Goal: Task Accomplishment & Management: Manage account settings

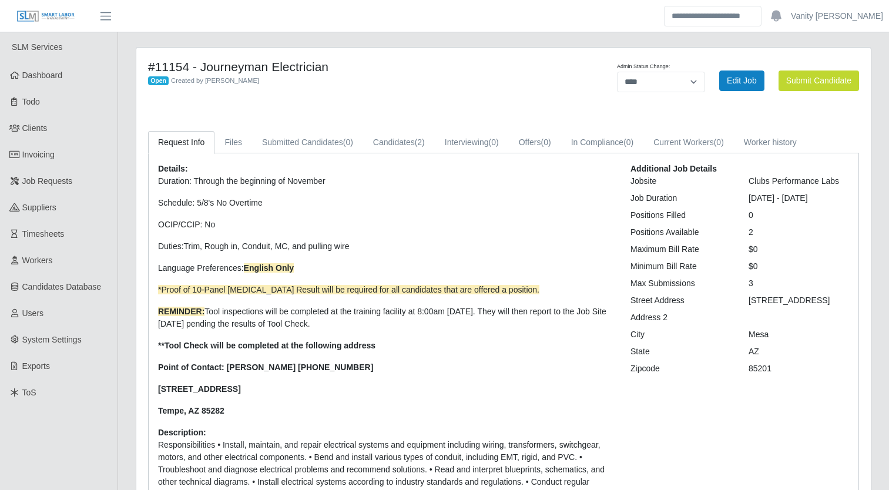
select select "****"
click at [49, 180] on span "Job Requests" at bounding box center [47, 180] width 51 height 9
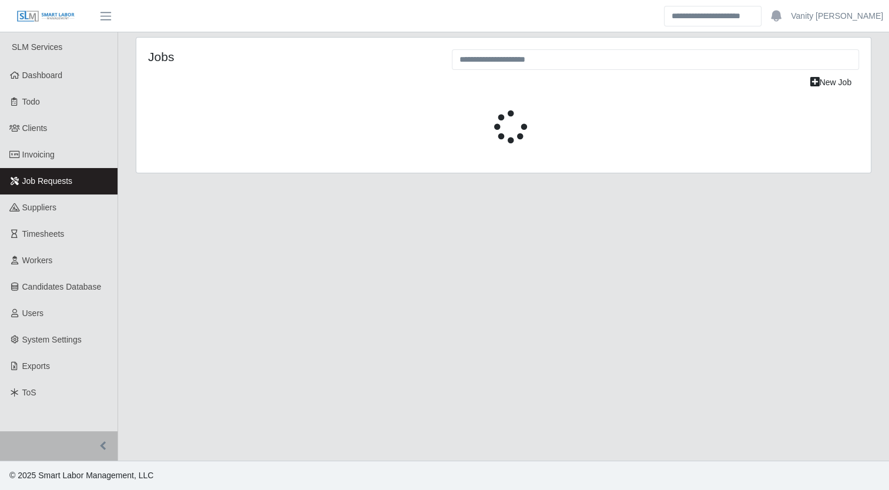
select select "****"
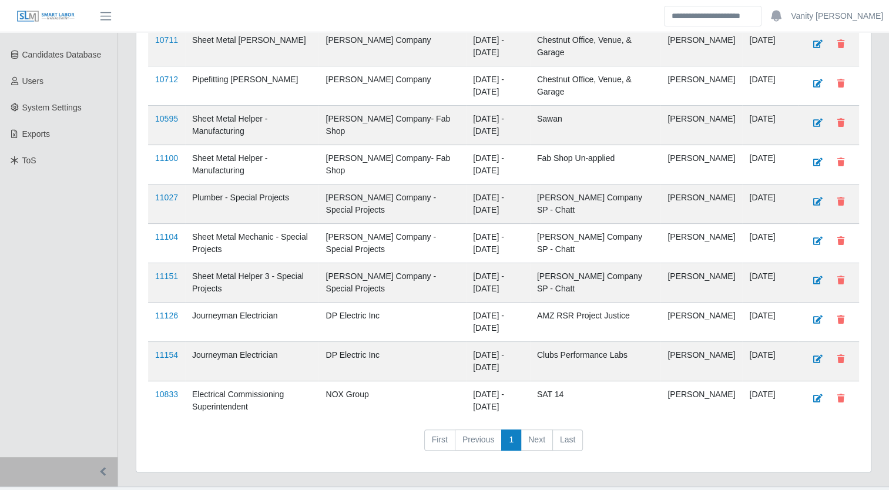
scroll to position [235, 0]
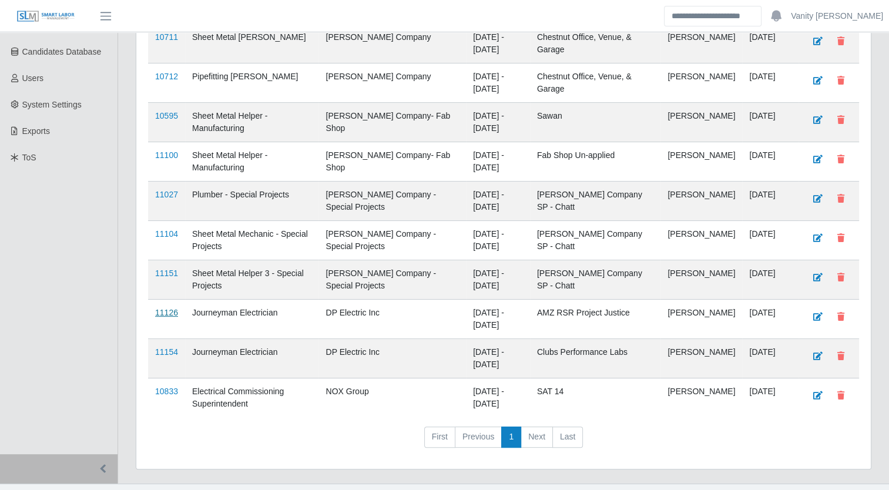
click at [164, 308] on link "11126" at bounding box center [166, 312] width 23 height 9
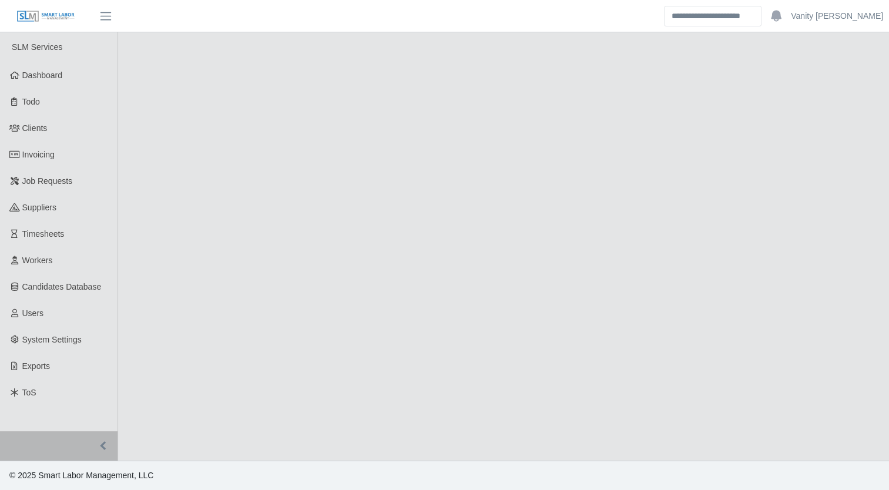
select select "****"
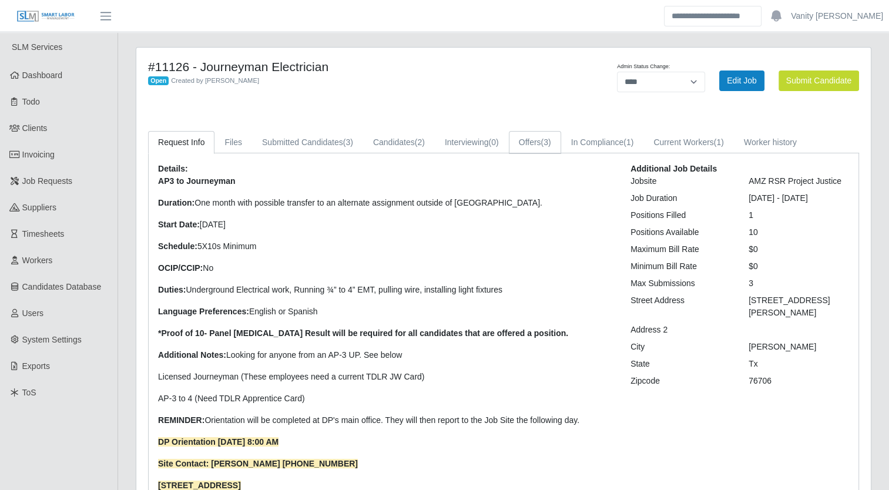
click at [532, 135] on link "Offers (3)" at bounding box center [535, 142] width 52 height 23
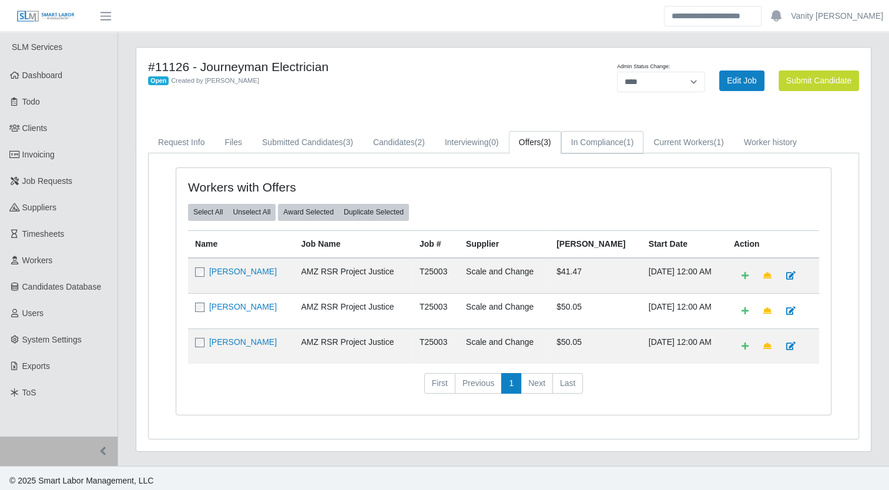
click at [606, 146] on link "In Compliance (1)" at bounding box center [602, 142] width 83 height 23
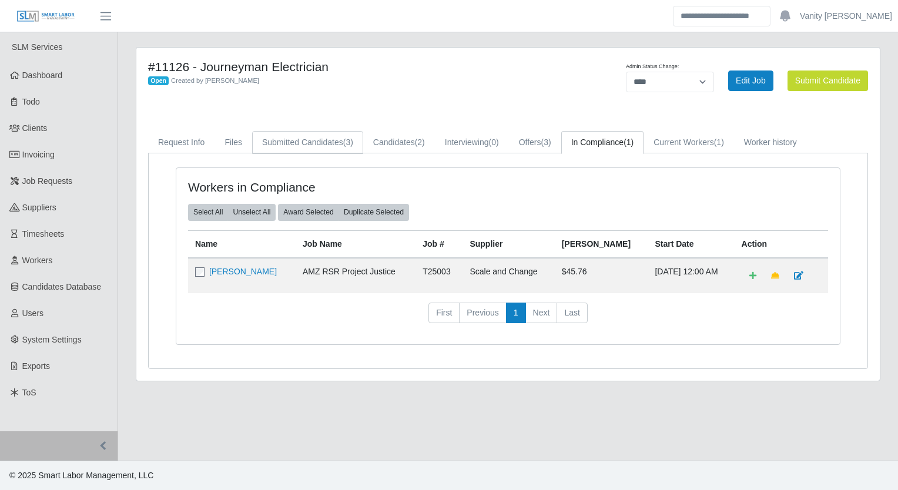
click at [336, 143] on link "Submitted Candidates (3)" at bounding box center [307, 142] width 111 height 23
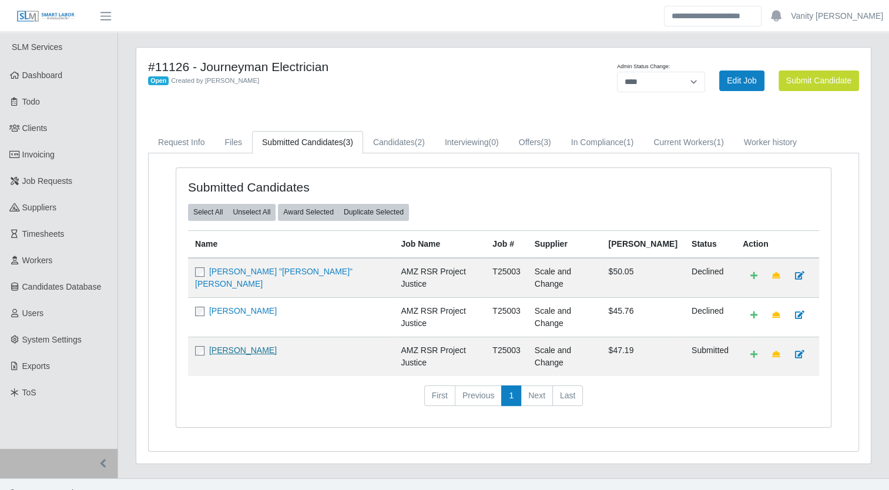
click at [226, 345] on link "[PERSON_NAME]" at bounding box center [243, 349] width 68 height 9
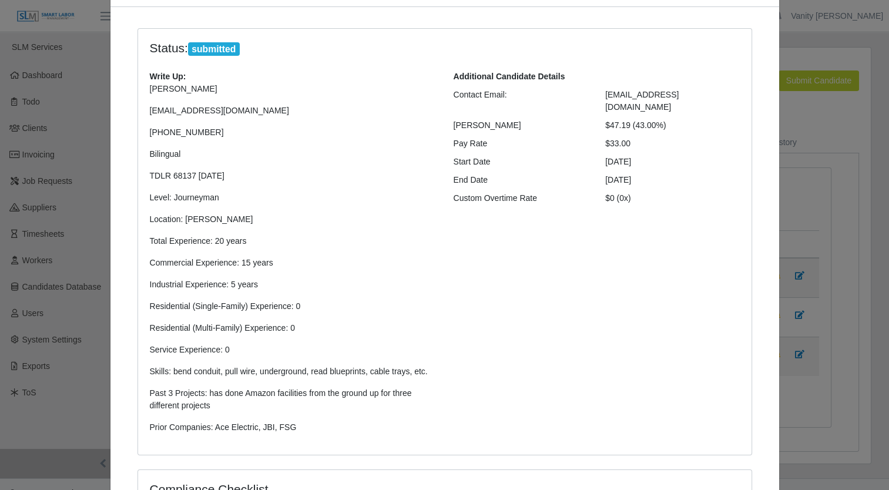
scroll to position [59, 0]
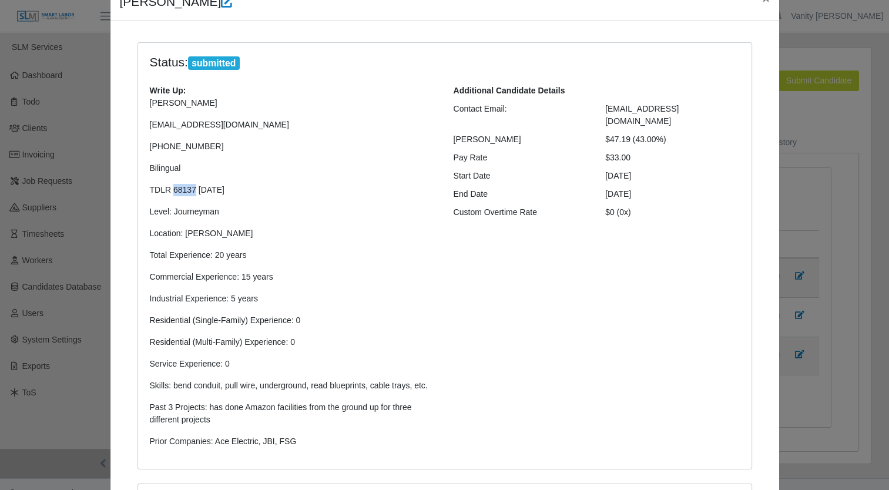
drag, startPoint x: 188, startPoint y: 192, endPoint x: 167, endPoint y: 191, distance: 21.2
click at [167, 191] on p "TDLR 68137 07/07/2026" at bounding box center [293, 190] width 286 height 12
drag, startPoint x: 167, startPoint y: 191, endPoint x: 277, endPoint y: 211, distance: 112.3
click at [277, 211] on p "Level: Journeyman" at bounding box center [293, 212] width 286 height 12
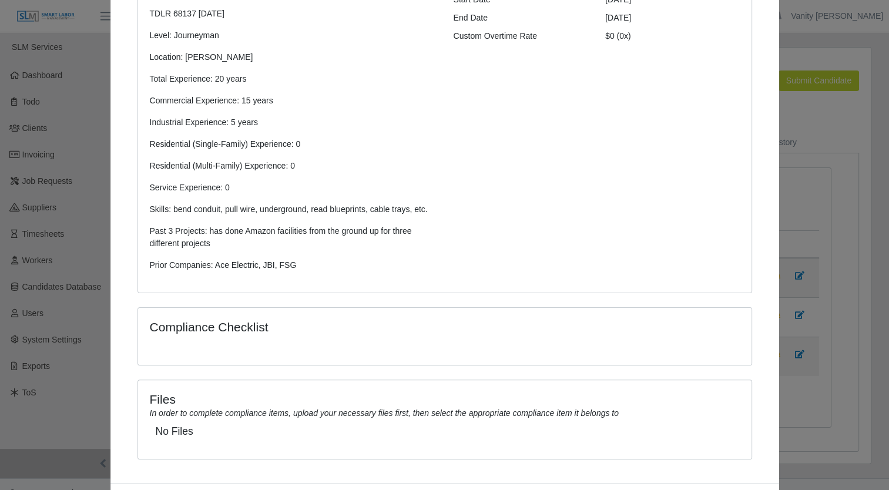
scroll to position [0, 0]
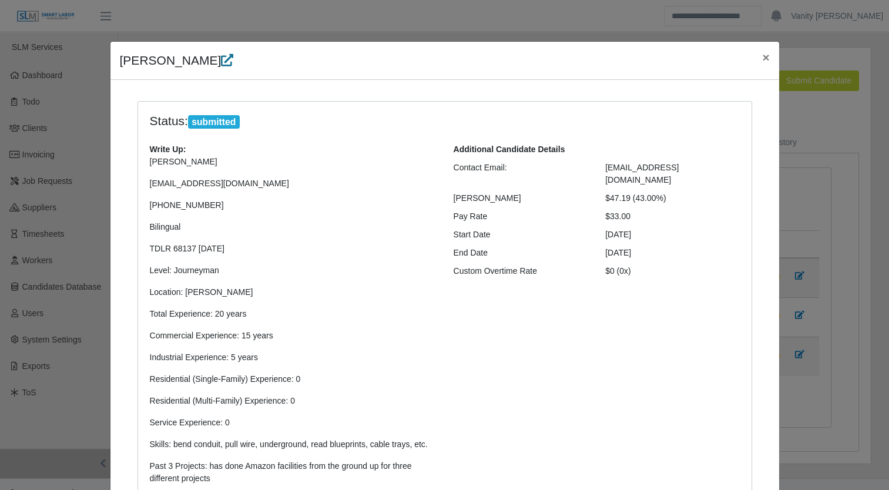
click at [221, 61] on icon at bounding box center [227, 60] width 12 height 12
click at [762, 58] on span "×" at bounding box center [765, 58] width 7 height 14
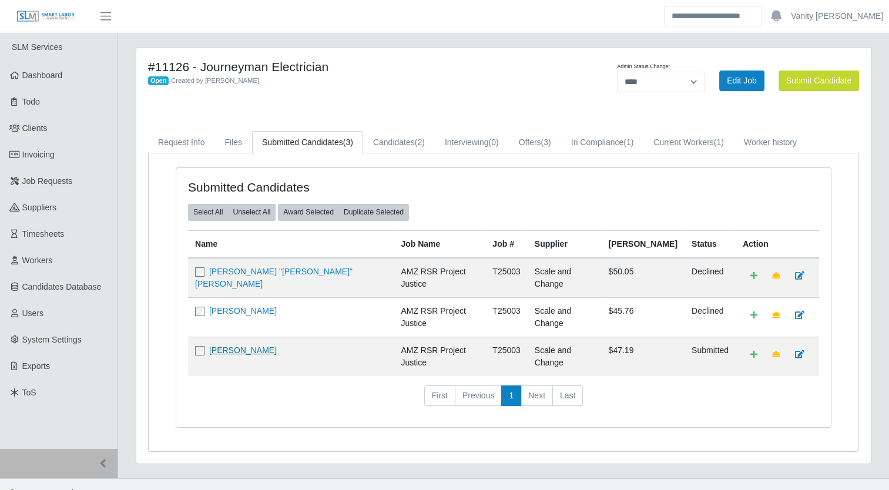
click at [235, 345] on link "[PERSON_NAME]" at bounding box center [243, 349] width 68 height 9
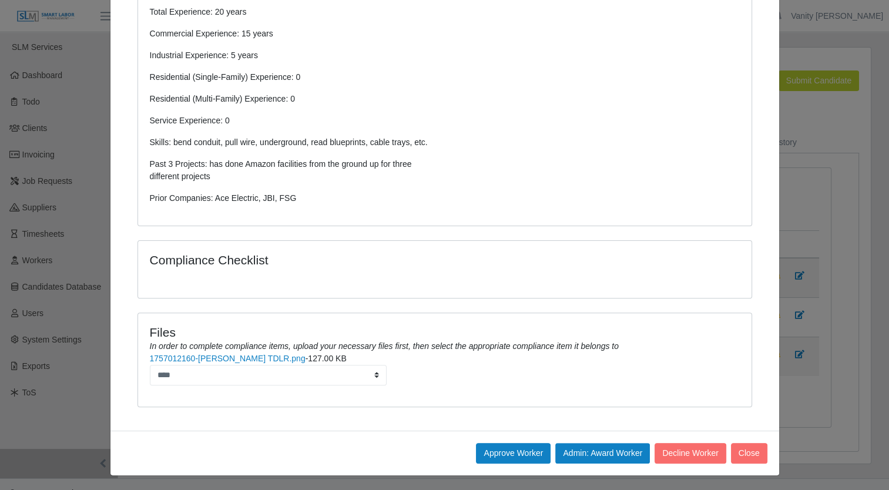
scroll to position [303, 0]
click at [515, 448] on button "Approve Worker" at bounding box center [513, 452] width 75 height 21
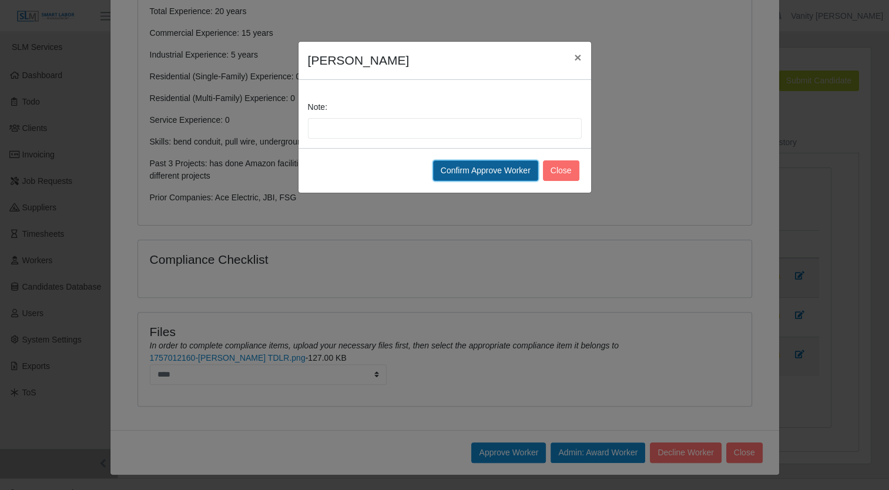
click at [489, 172] on button "Confirm Approve Worker" at bounding box center [485, 170] width 105 height 21
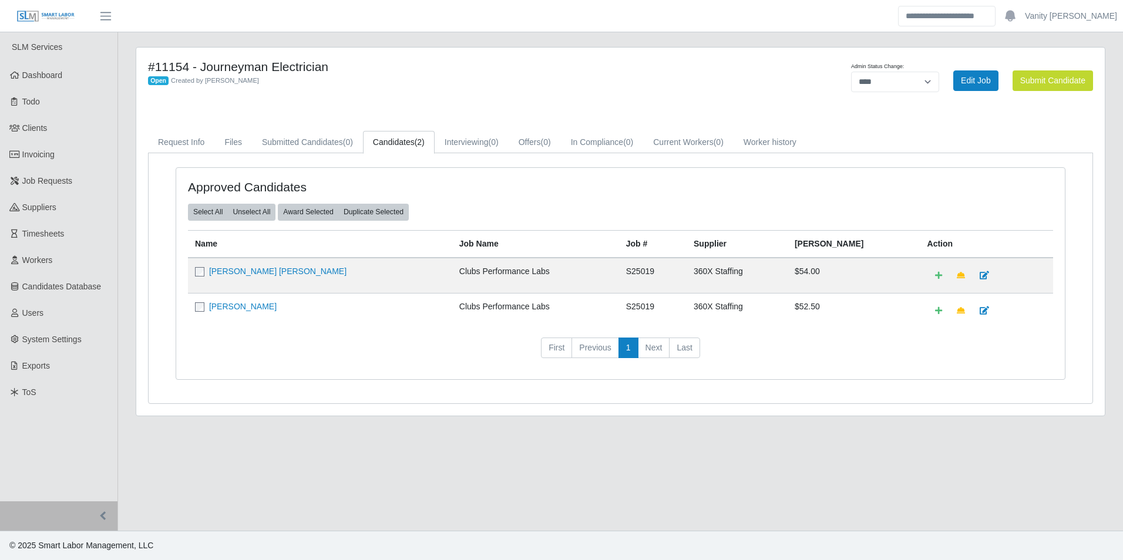
select select "****"
click at [49, 258] on span "Workers" at bounding box center [37, 260] width 31 height 9
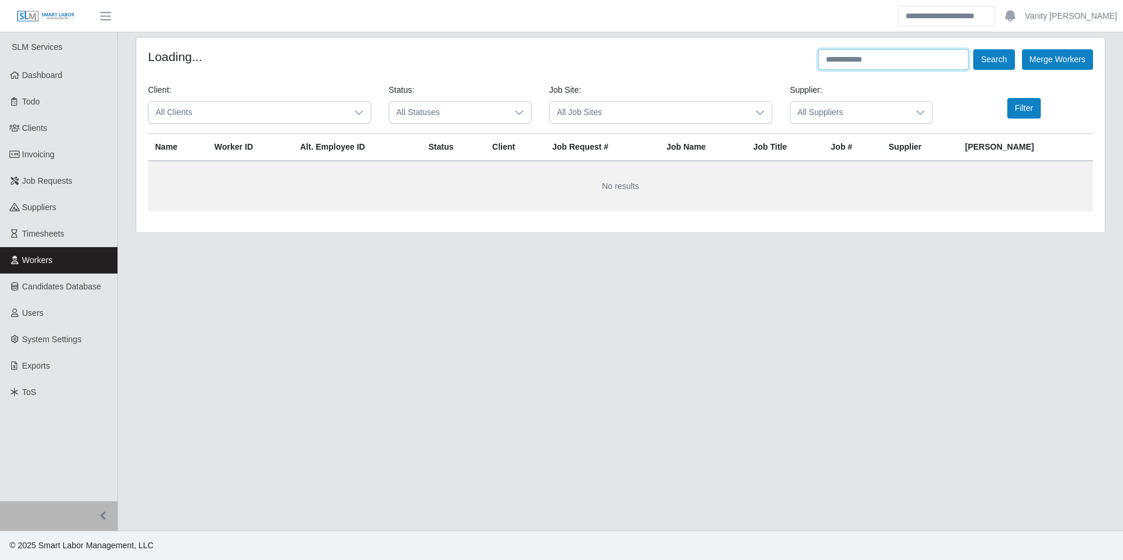
click at [853, 67] on input "text" at bounding box center [893, 59] width 150 height 21
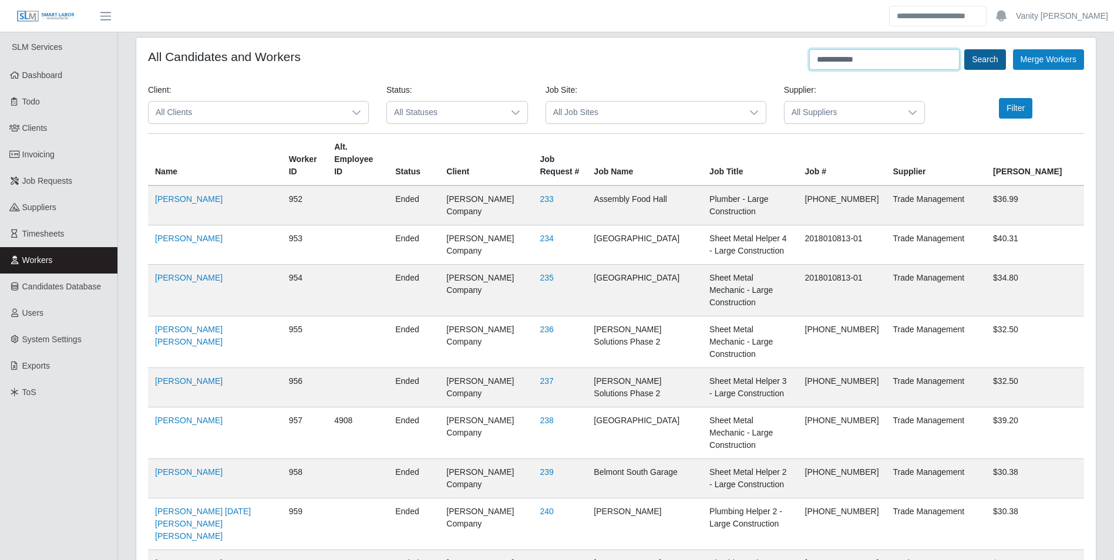
type input "**********"
click at [992, 57] on button "Search" at bounding box center [985, 59] width 41 height 21
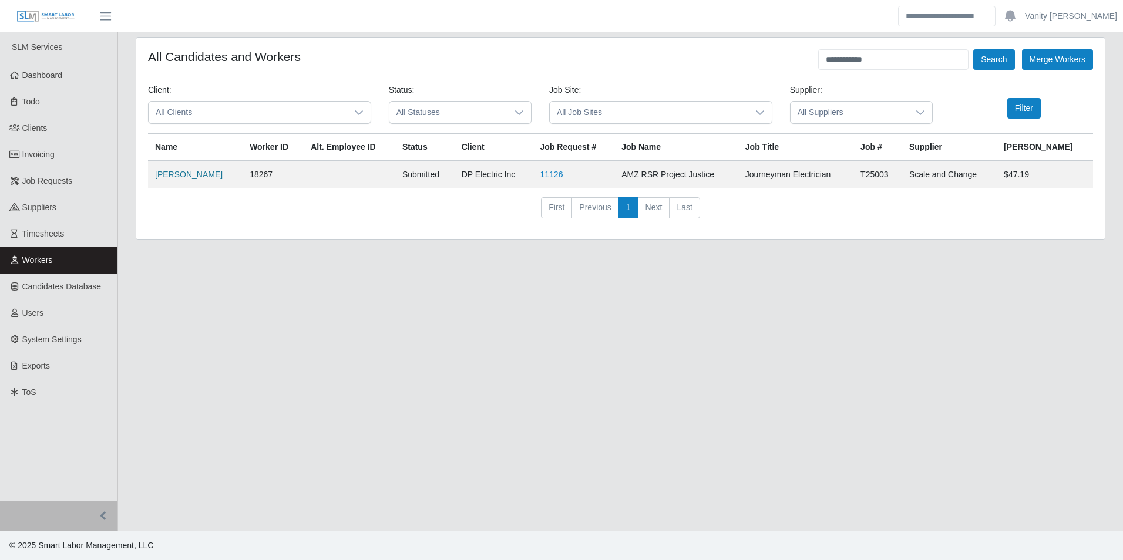
click at [160, 174] on link "Rene Linares" at bounding box center [189, 174] width 68 height 9
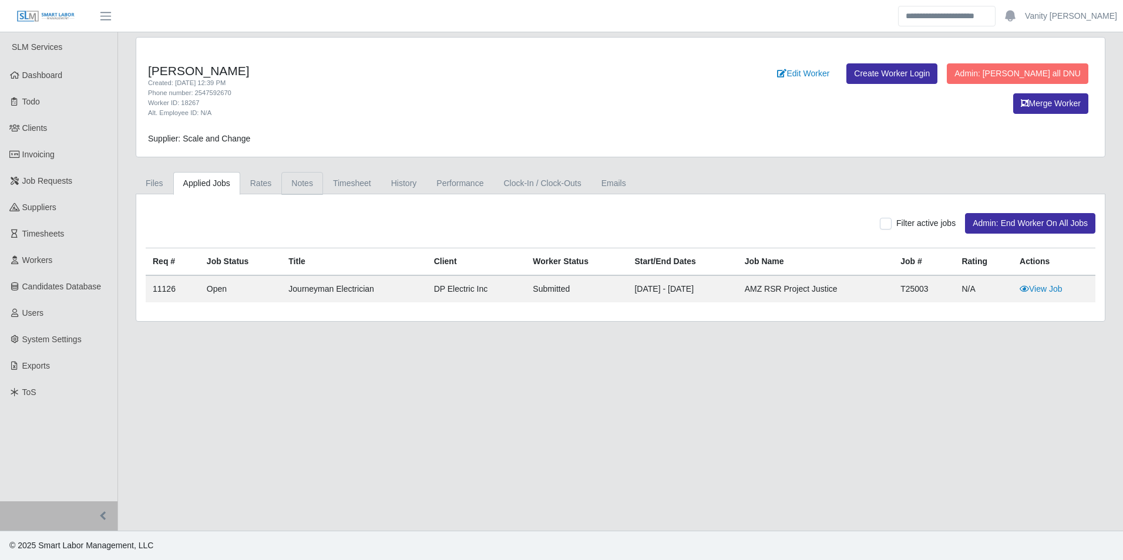
click at [302, 184] on link "Notes" at bounding box center [302, 183] width 42 height 23
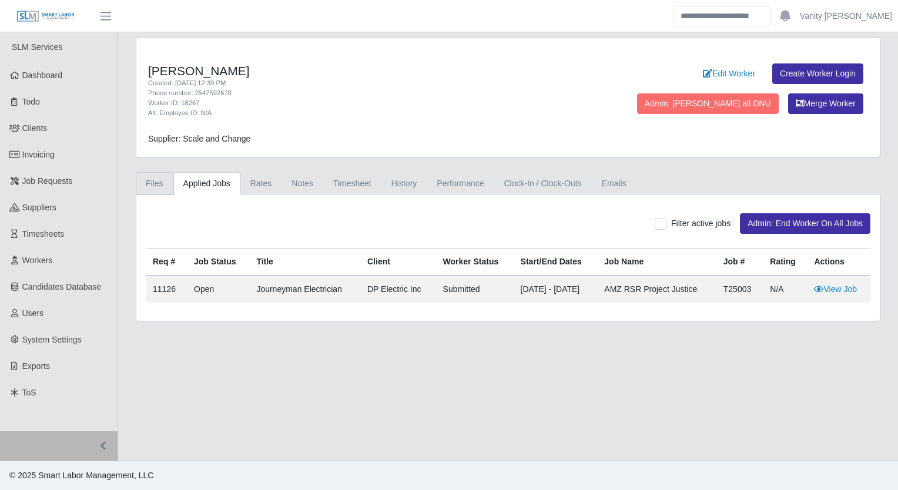
click at [151, 183] on link "Files" at bounding box center [155, 183] width 38 height 23
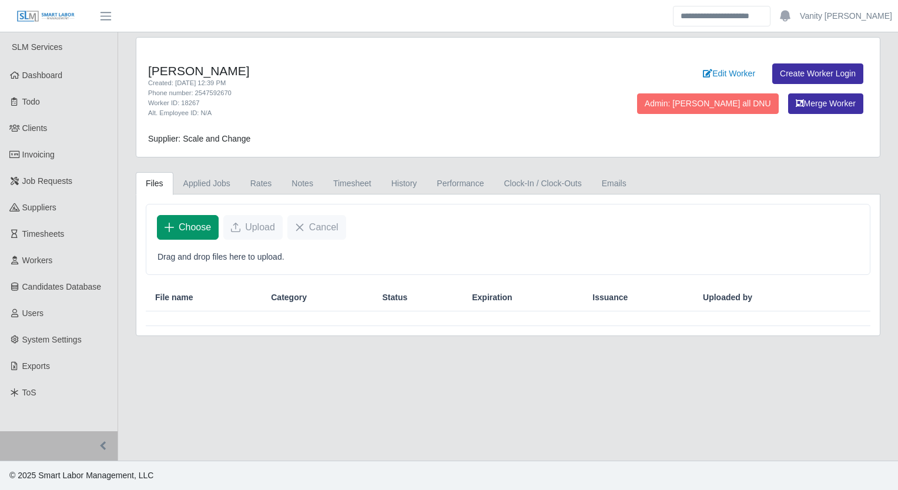
click at [179, 229] on span "Choose" at bounding box center [195, 227] width 32 height 14
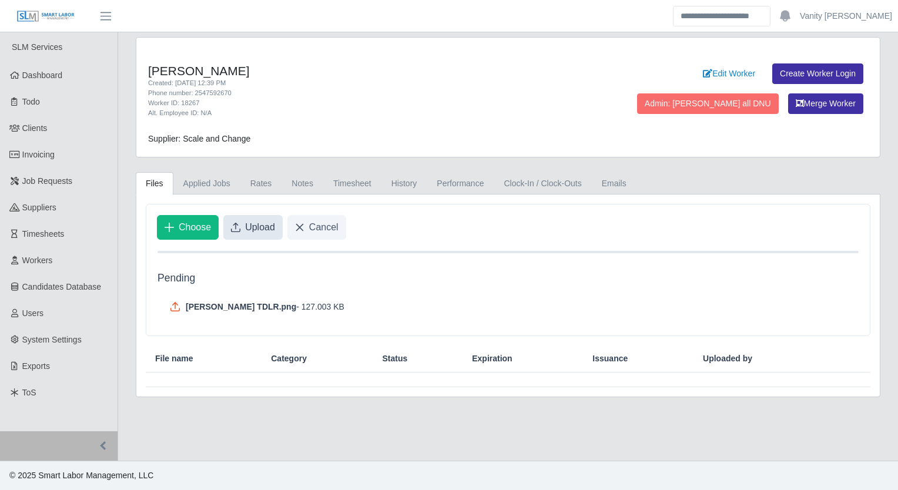
click at [270, 234] on button "Upload" at bounding box center [252, 227] width 59 height 25
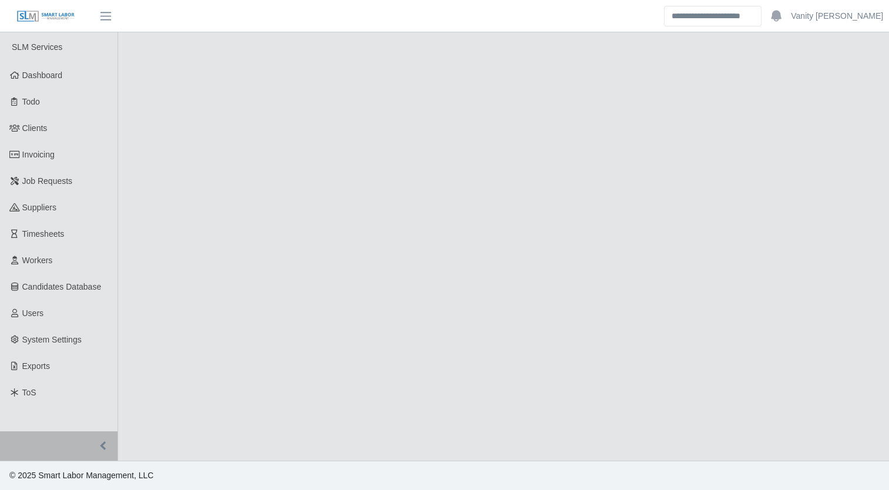
select select "****"
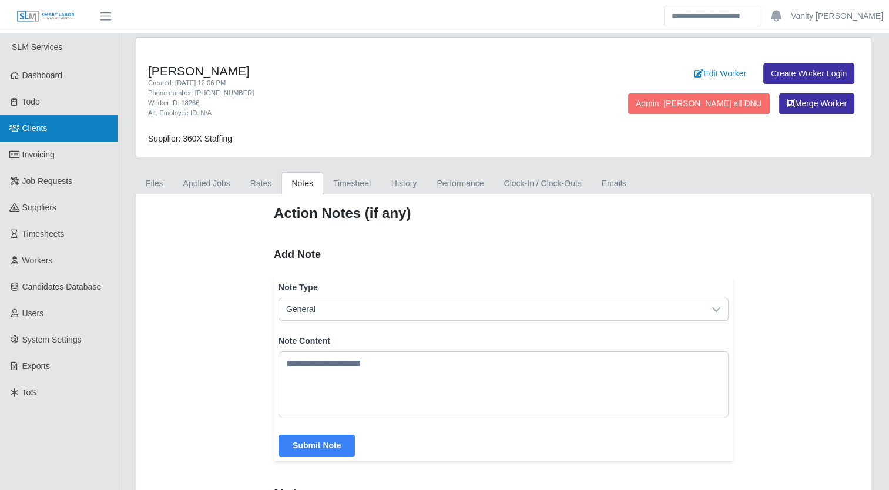
click at [19, 130] on icon at bounding box center [14, 128] width 11 height 8
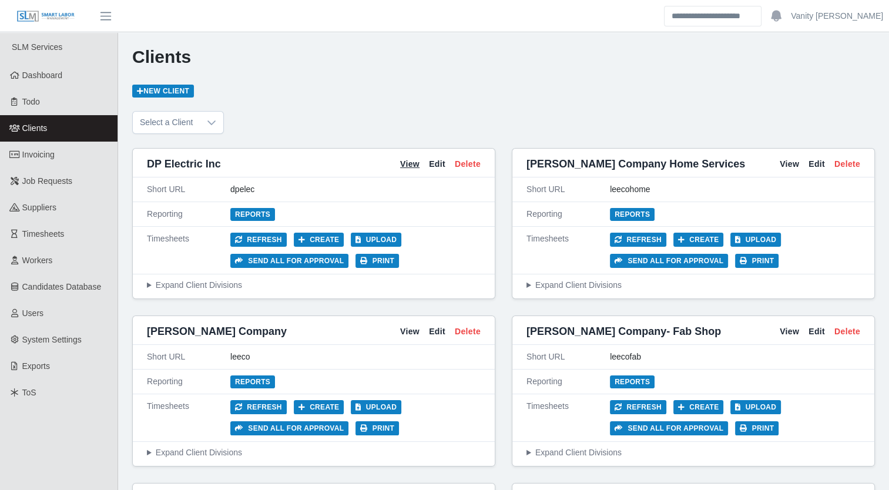
click at [407, 163] on link "View" at bounding box center [409, 164] width 19 height 12
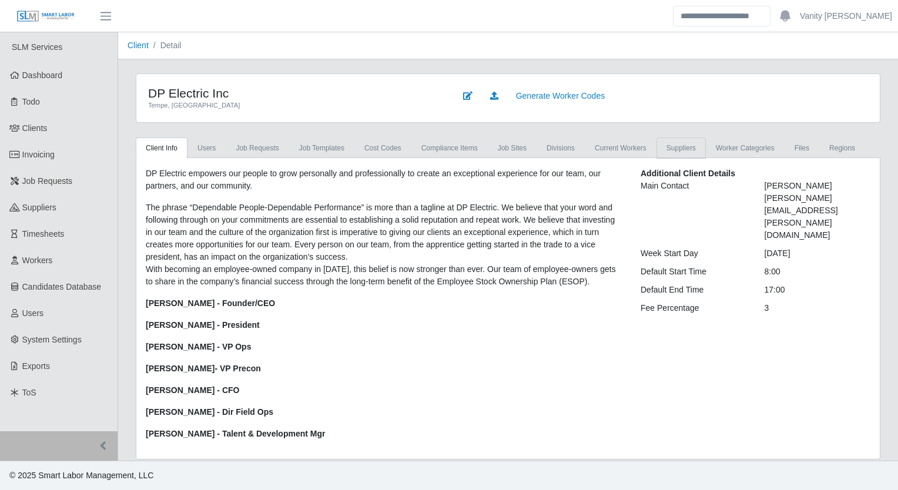
click at [665, 144] on link "Suppliers" at bounding box center [680, 147] width 49 height 21
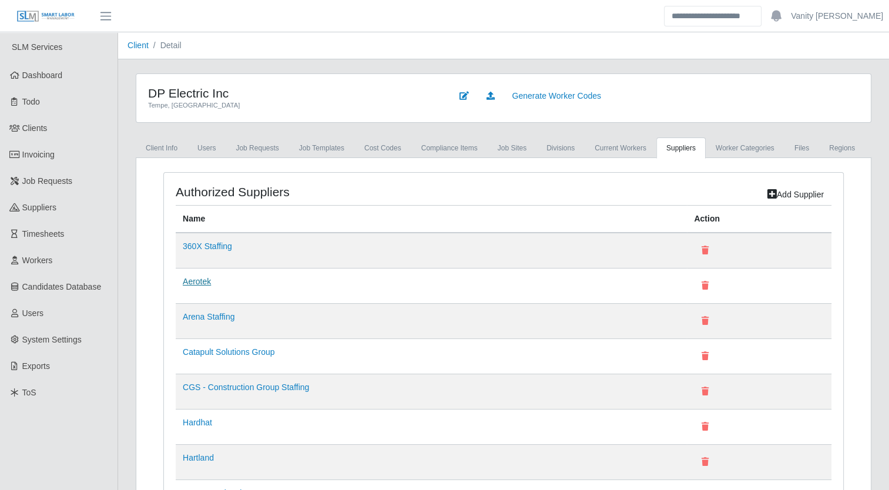
click at [186, 279] on link "Aerotek" at bounding box center [197, 281] width 28 height 9
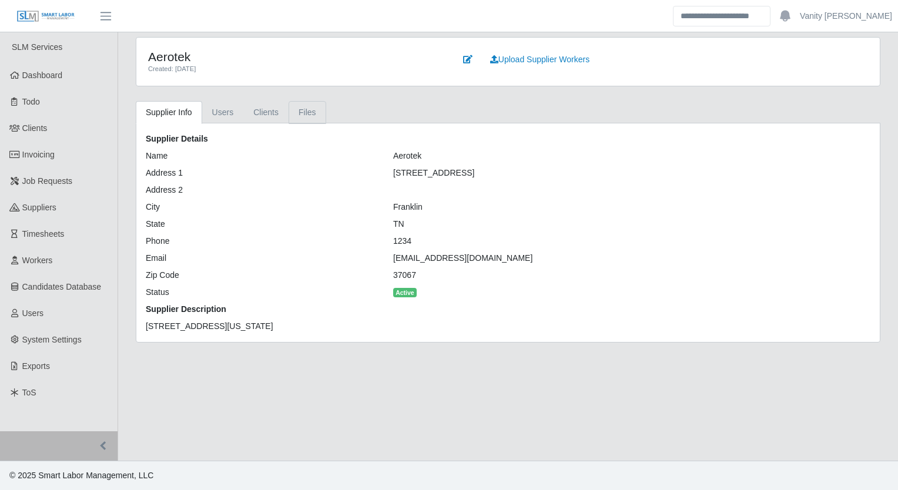
click at [291, 112] on link "Files" at bounding box center [307, 112] width 38 height 23
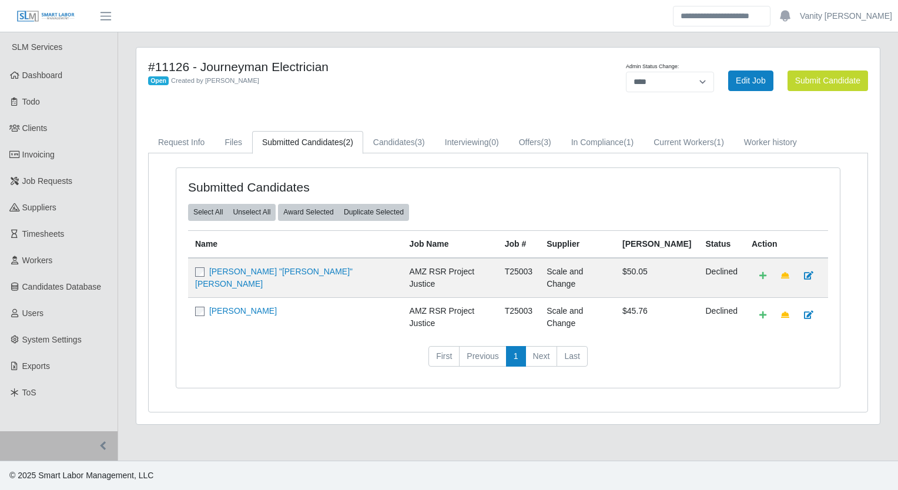
select select "****"
click at [543, 146] on span "(3)" at bounding box center [546, 141] width 10 height 9
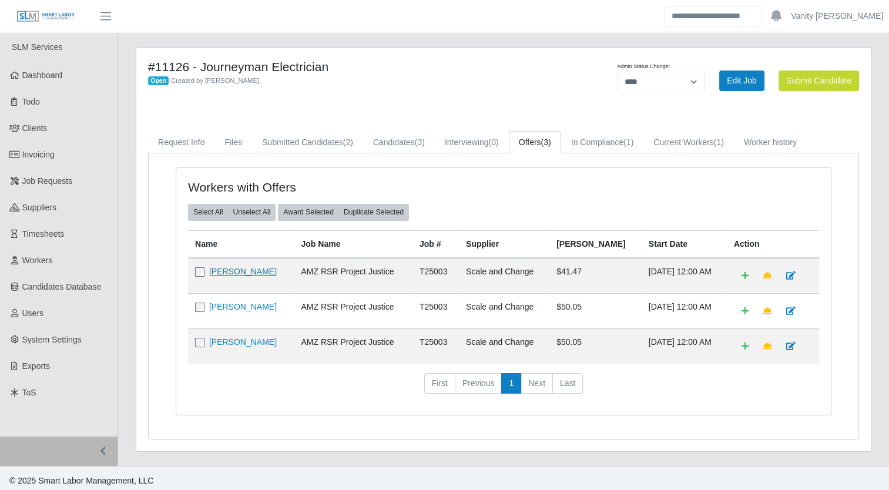
click at [244, 271] on link "[PERSON_NAME]" at bounding box center [243, 271] width 68 height 9
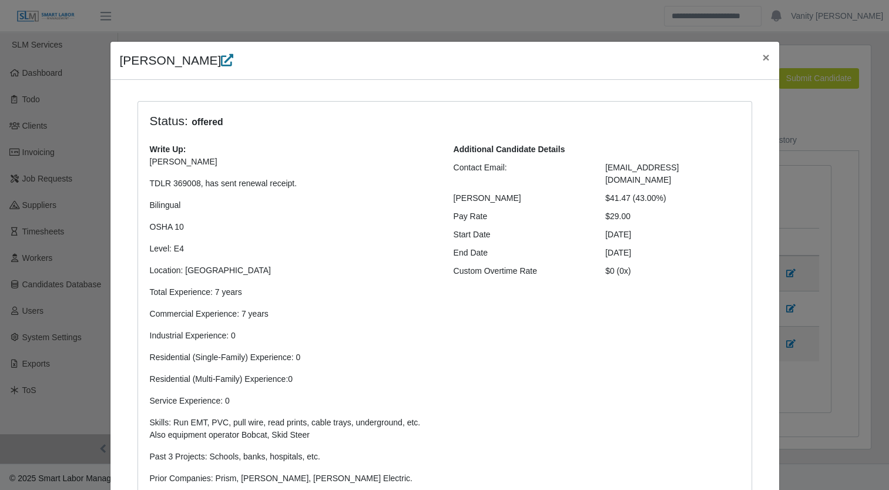
click at [221, 58] on icon at bounding box center [227, 60] width 12 height 12
click at [753, 58] on button "×" at bounding box center [766, 57] width 26 height 31
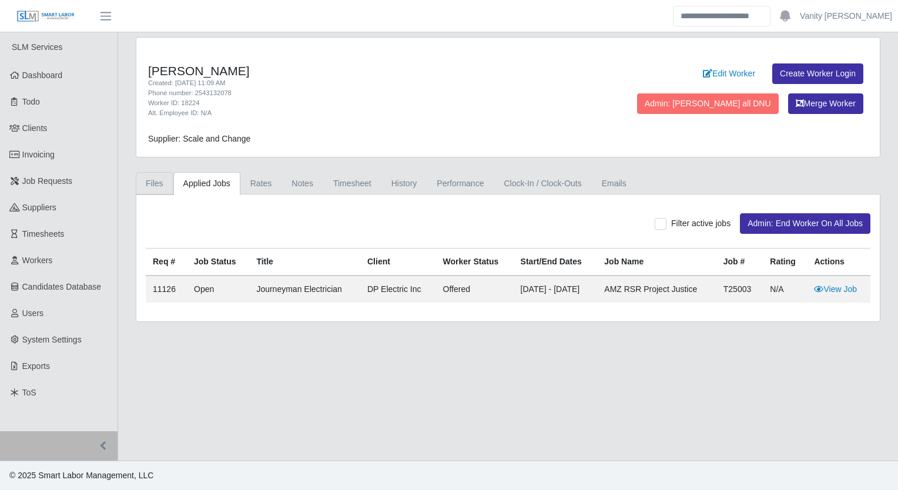
click at [151, 184] on link "Files" at bounding box center [155, 183] width 38 height 23
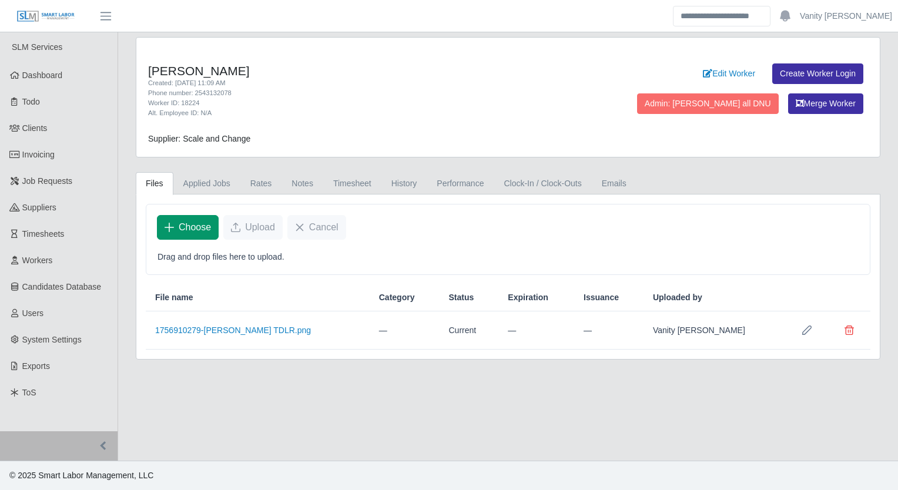
click at [193, 229] on span "Choose" at bounding box center [195, 227] width 32 height 14
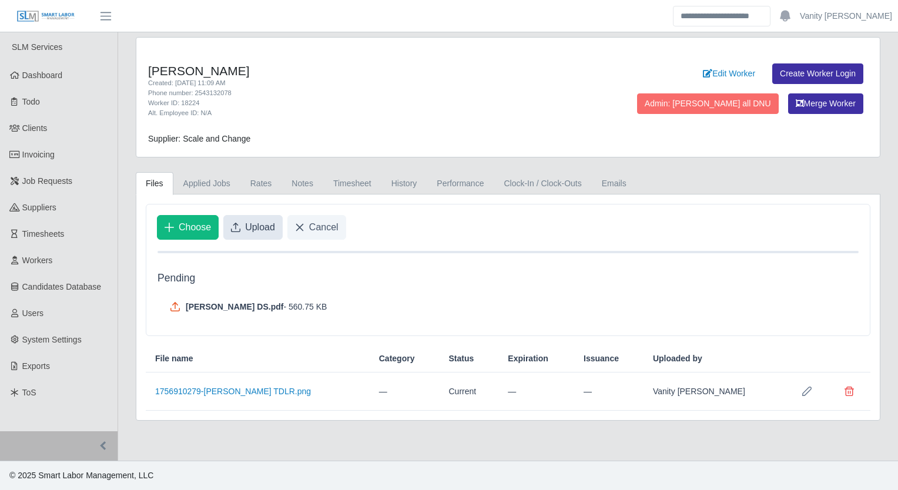
click at [245, 220] on span "Upload" at bounding box center [260, 227] width 30 height 14
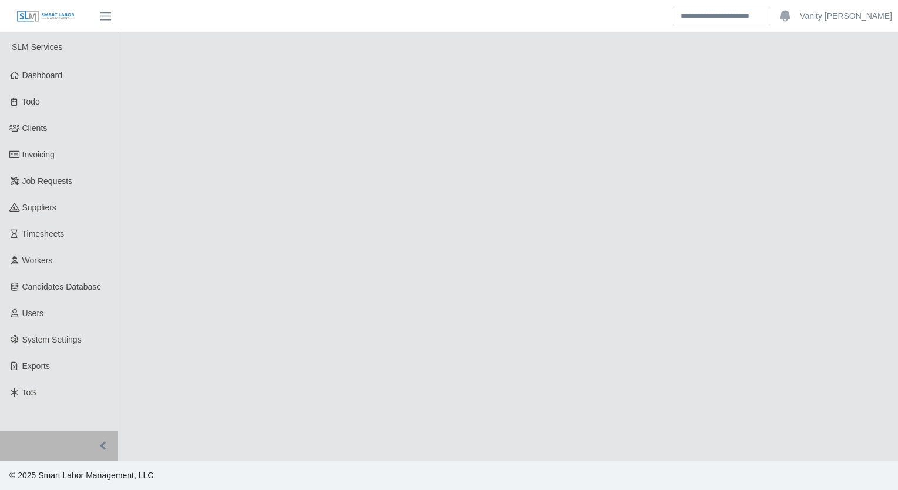
select select "****"
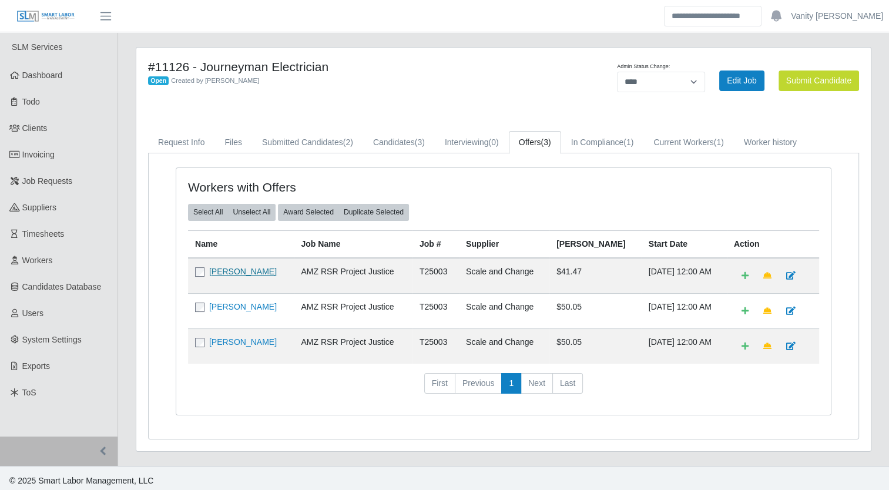
click at [261, 267] on link "[PERSON_NAME]" at bounding box center [243, 271] width 68 height 9
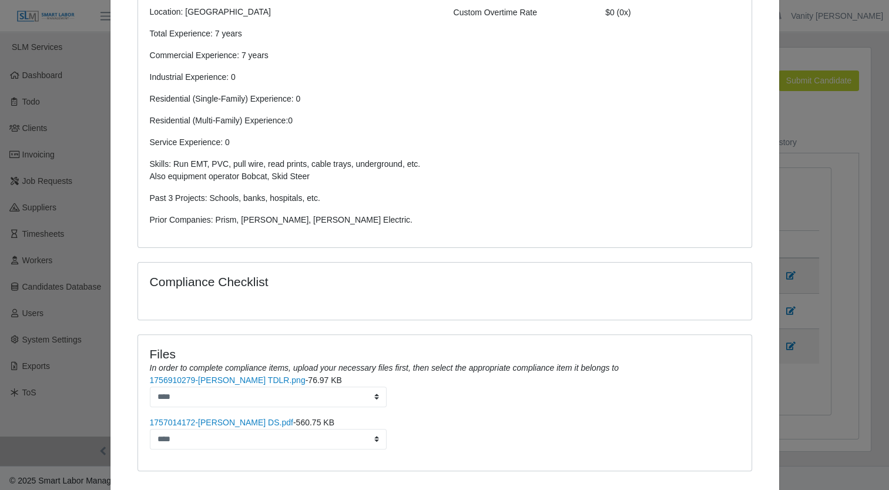
scroll to position [323, 0]
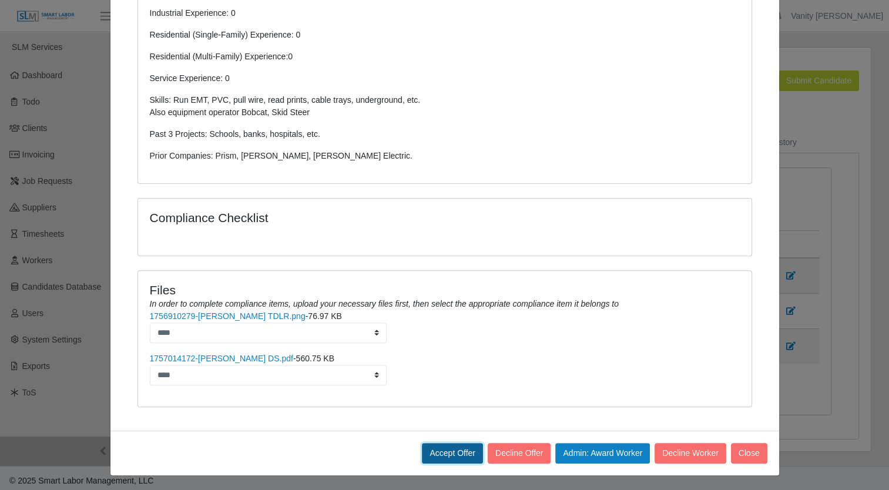
click at [454, 450] on button "Accept Offer" at bounding box center [452, 453] width 61 height 21
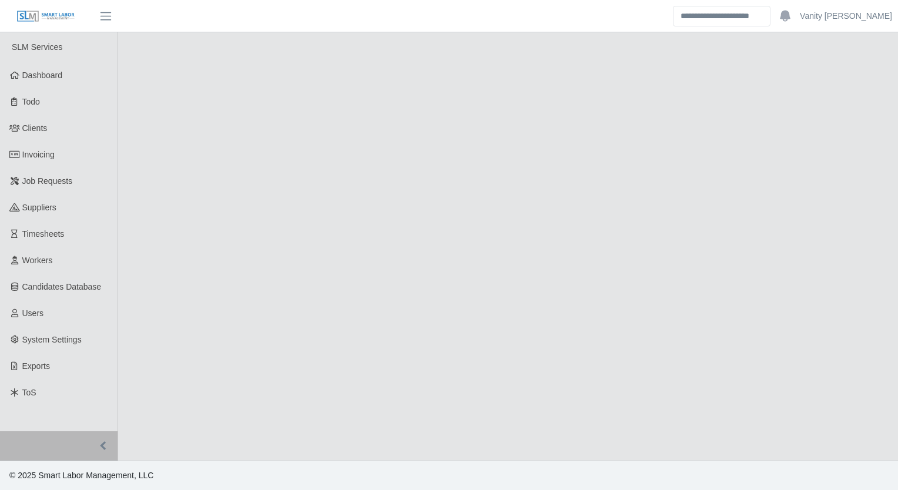
select select "****"
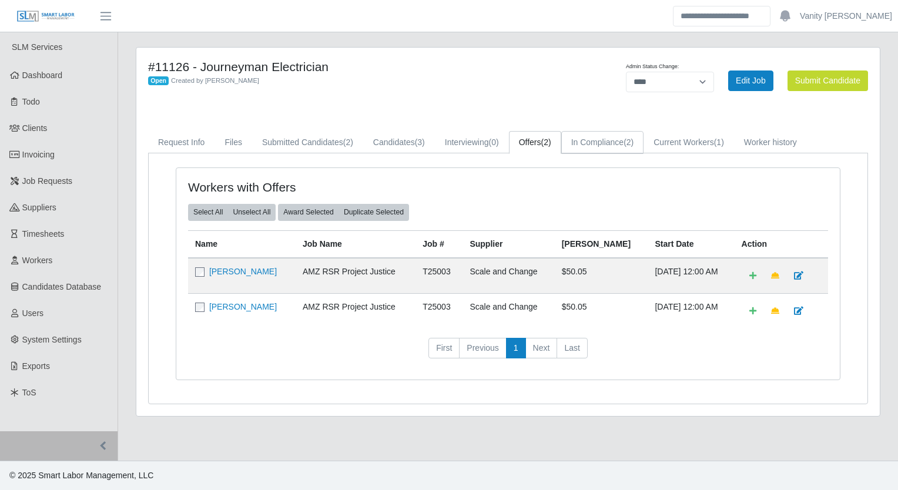
click at [599, 139] on link "In Compliance (2)" at bounding box center [602, 142] width 83 height 23
click at [409, 81] on div "Open Created by [PERSON_NAME]" at bounding box center [354, 80] width 412 height 12
